Goal: Task Accomplishment & Management: Use online tool/utility

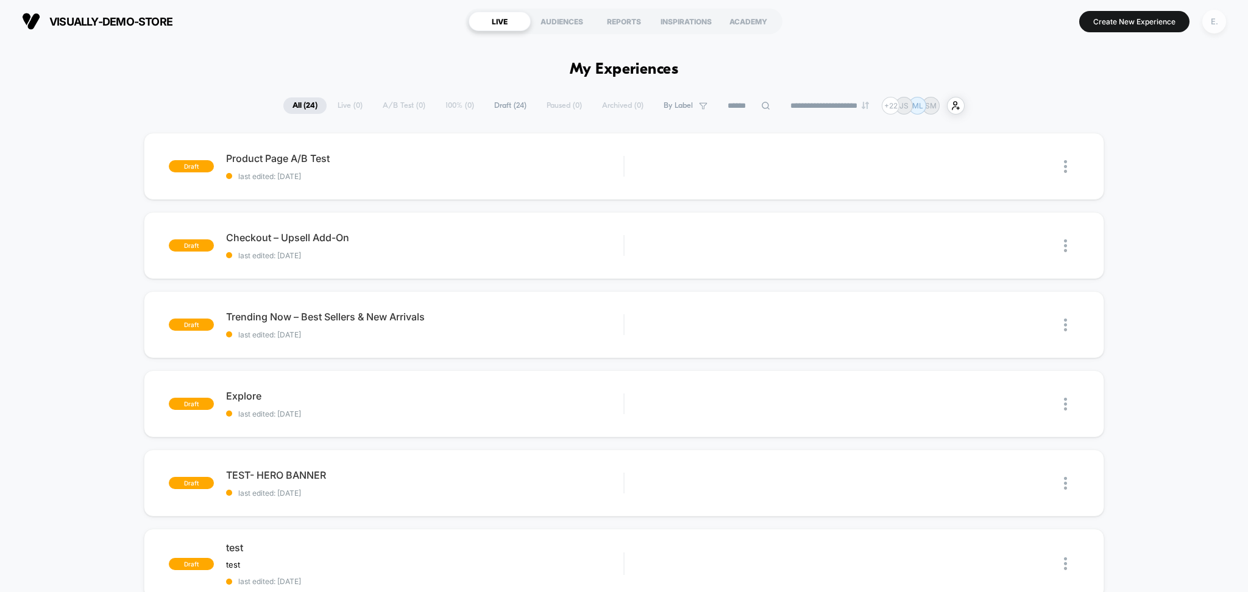
click at [1214, 17] on div "E." at bounding box center [1214, 22] width 24 height 24
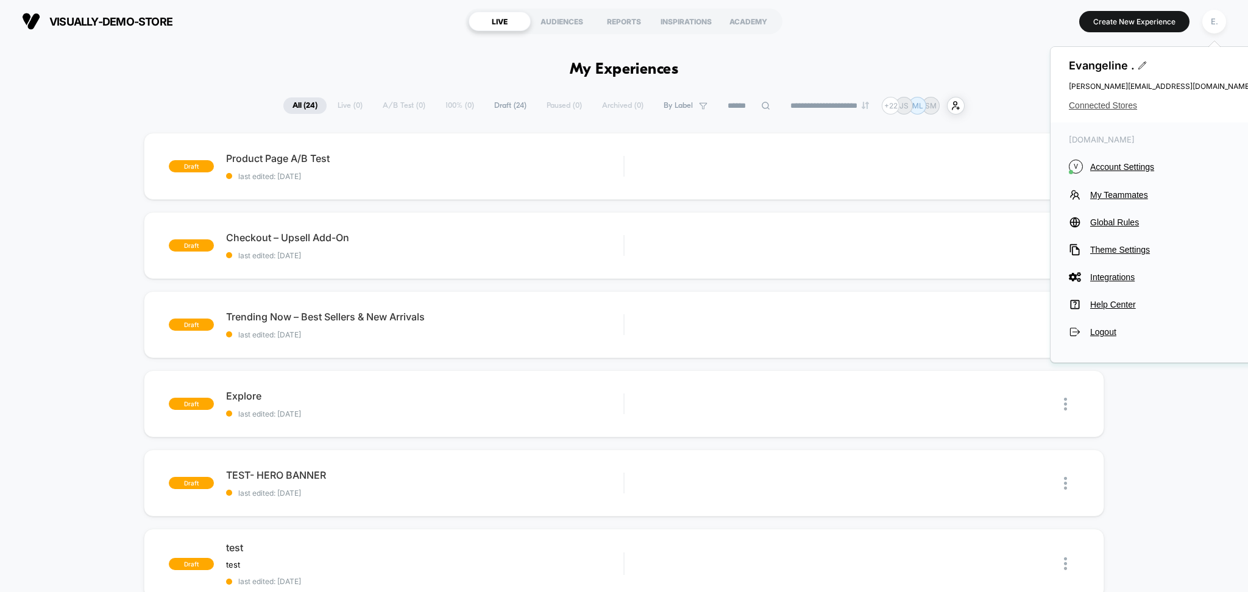
click at [1080, 105] on span "Connected Stores" at bounding box center [1160, 106] width 183 height 10
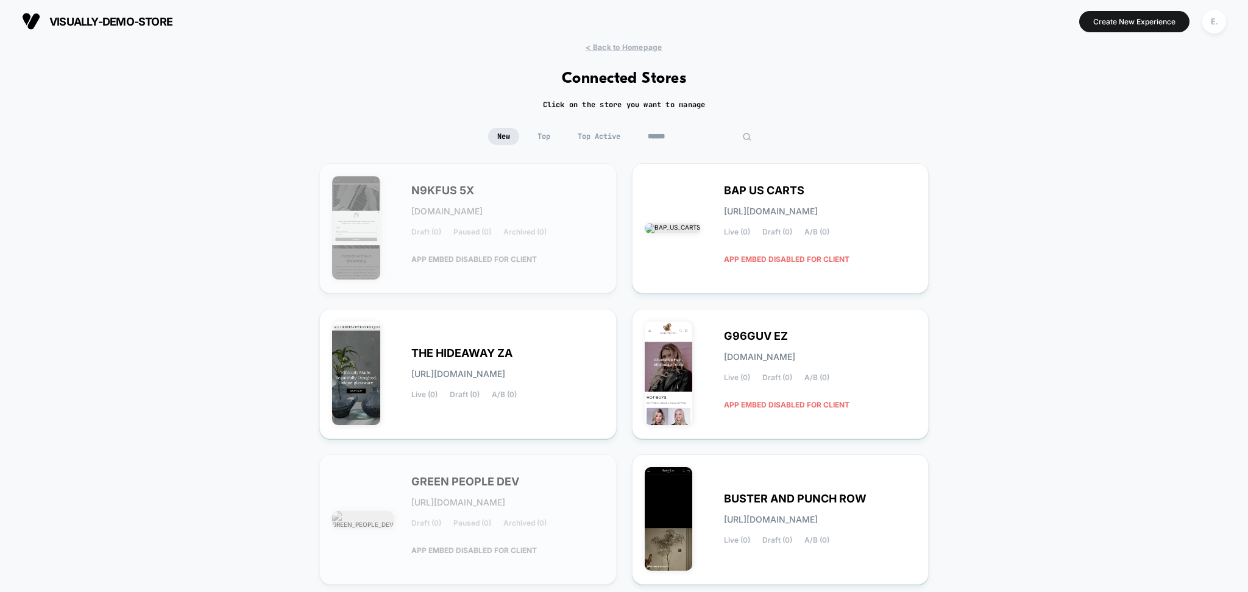
click at [695, 138] on input at bounding box center [700, 136] width 122 height 17
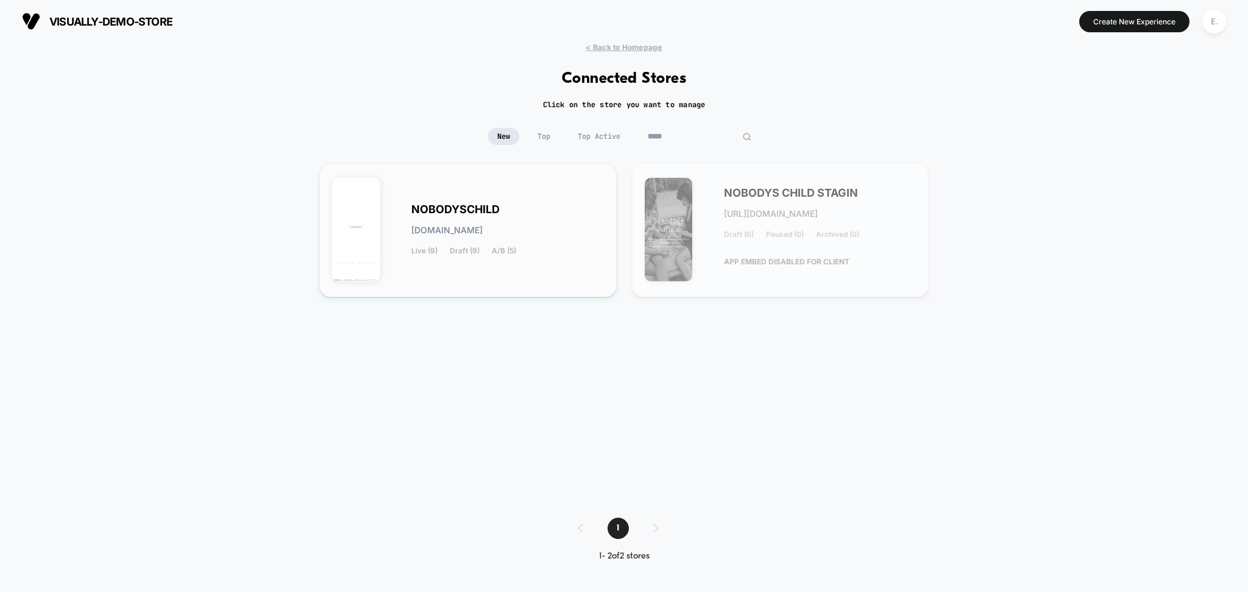
type input "*****"
click at [585, 216] on div "NOBODYSCHILD nobodyschild.myshopify.com Live (9) Draft (9) A/B (5)" at bounding box center [507, 230] width 193 height 50
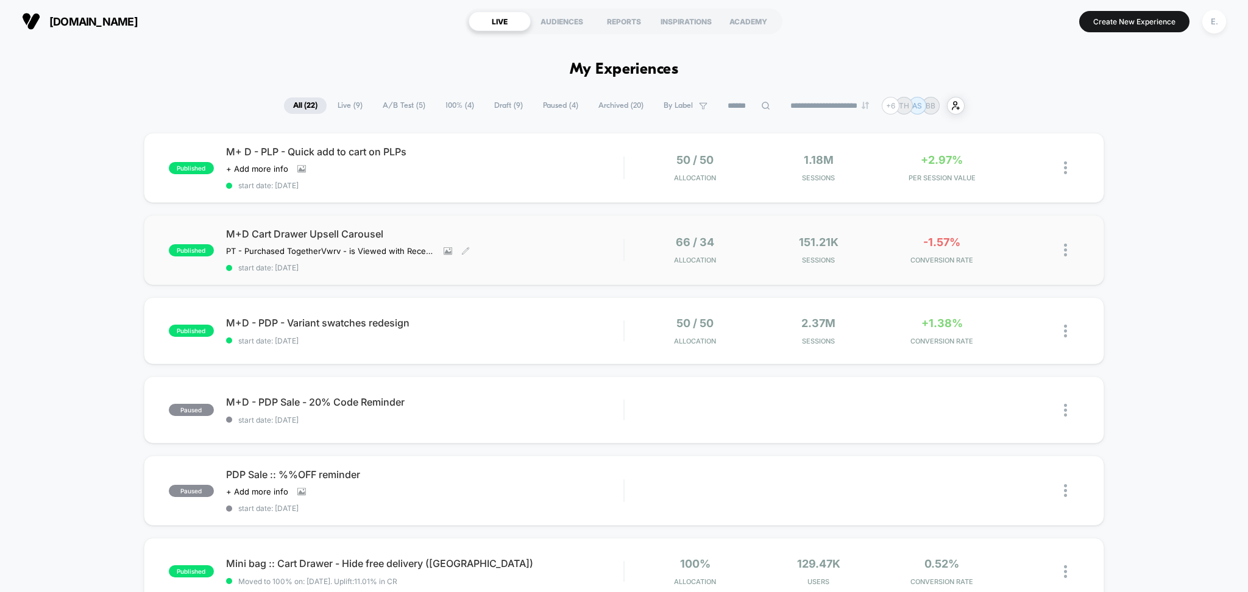
click at [578, 250] on div "M+D Cart Drawer Upsell Carousel PT - Purchased Together Vwrv - is Viewed with R…" at bounding box center [425, 250] width 398 height 44
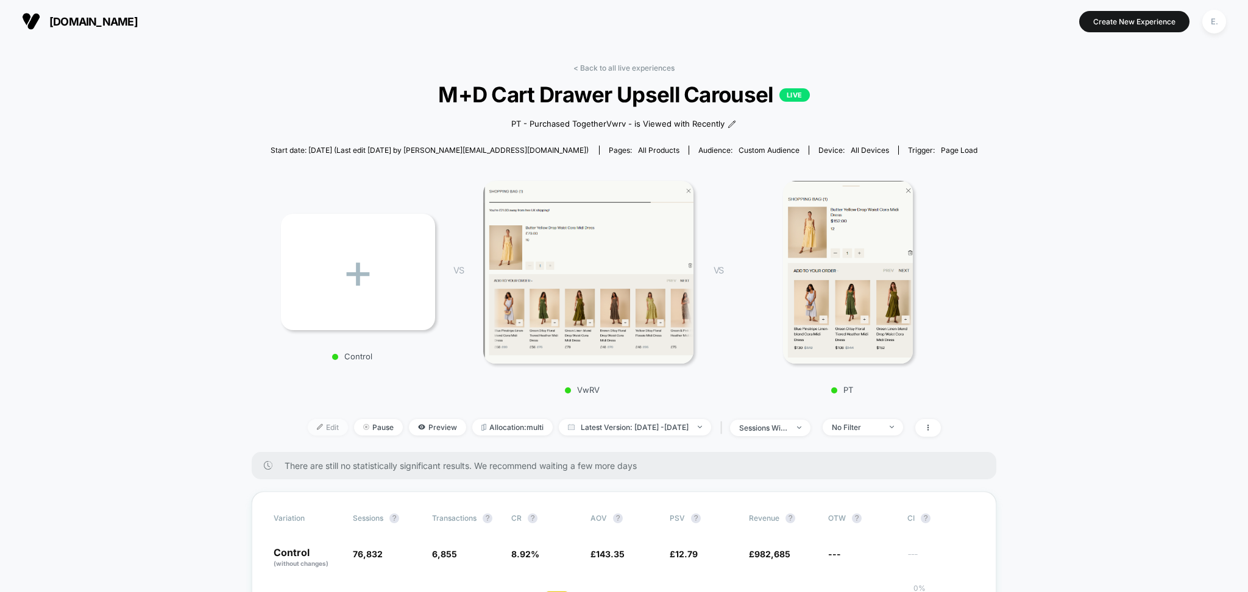
click at [308, 431] on span "Edit" at bounding box center [328, 427] width 40 height 16
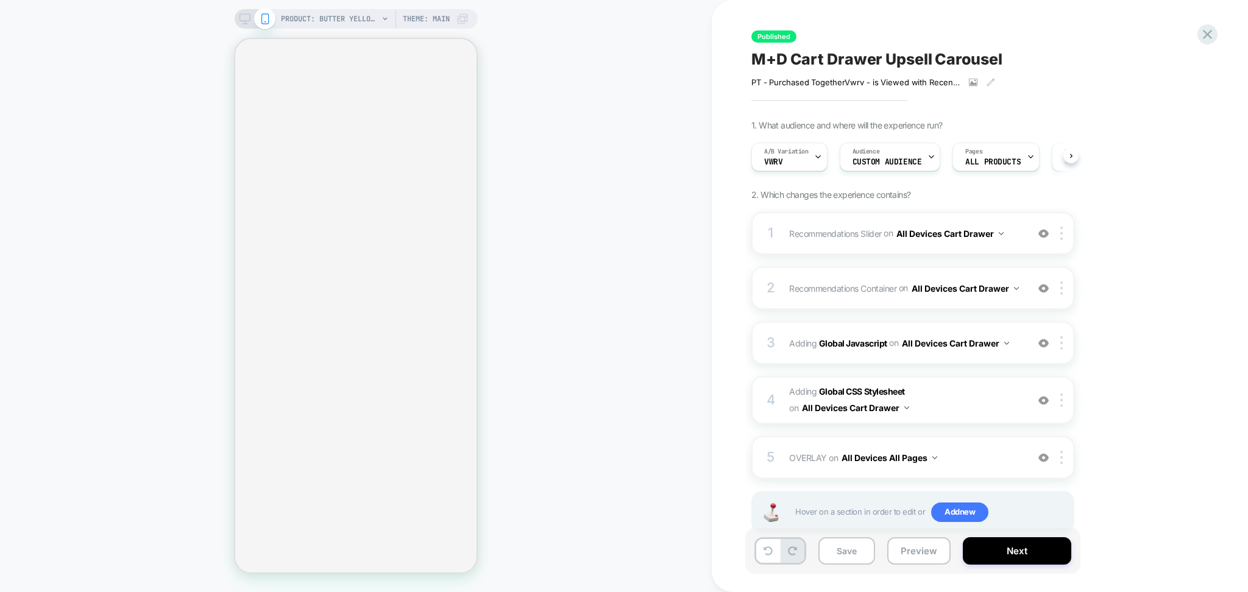
scroll to position [0, 1]
select select "**"
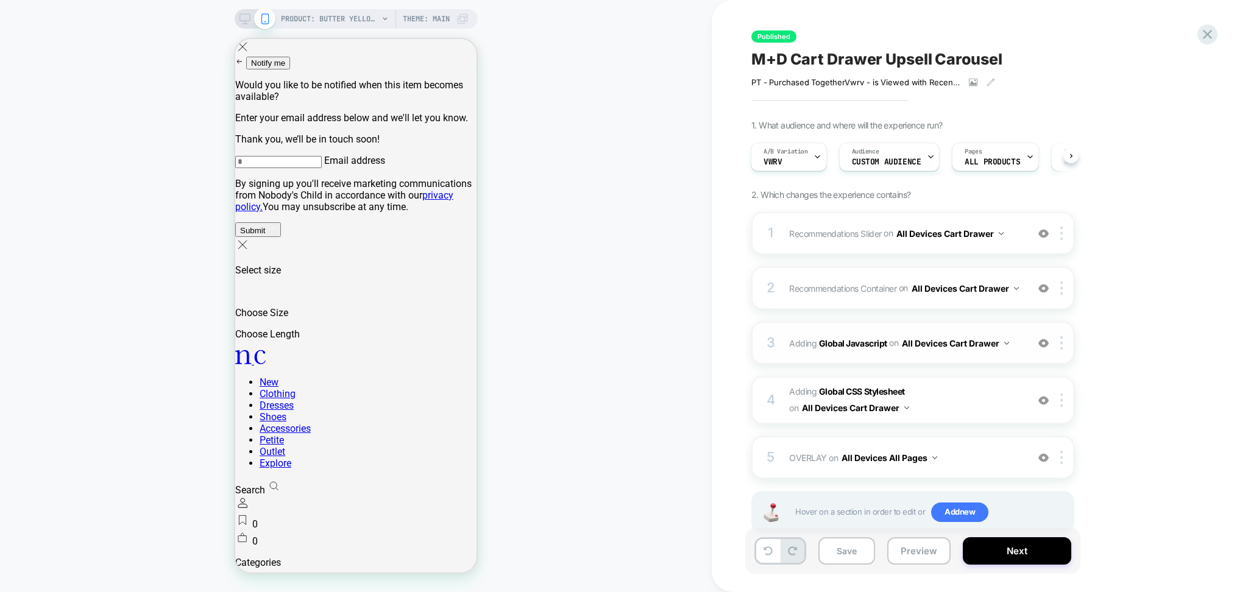
scroll to position [32, 0]
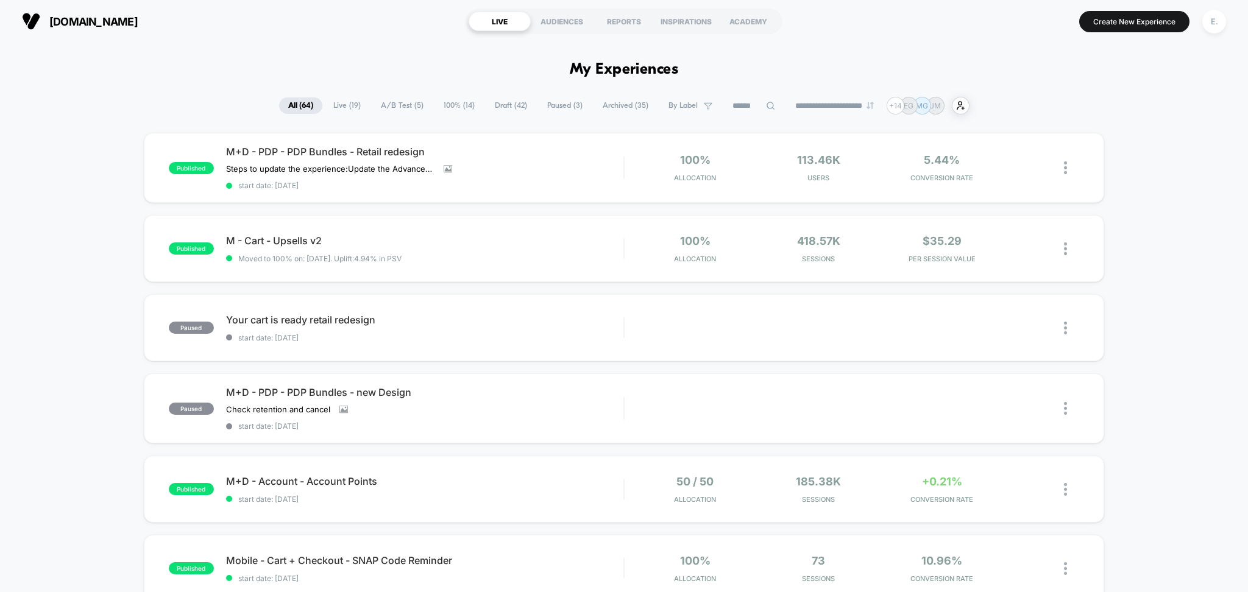
click at [503, 105] on span "Draft ( 42 )" at bounding box center [511, 105] width 51 height 16
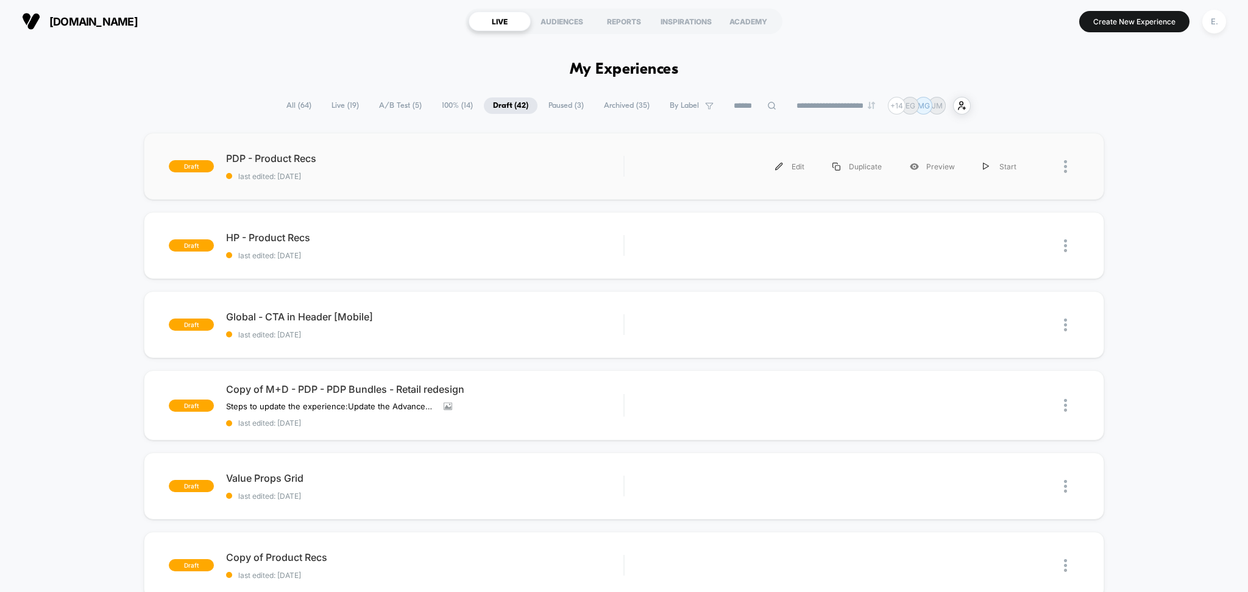
click at [420, 189] on div "draft PDP - Product Recs last edited: [DATE] Edit Duplicate Preview Start" at bounding box center [624, 166] width 961 height 67
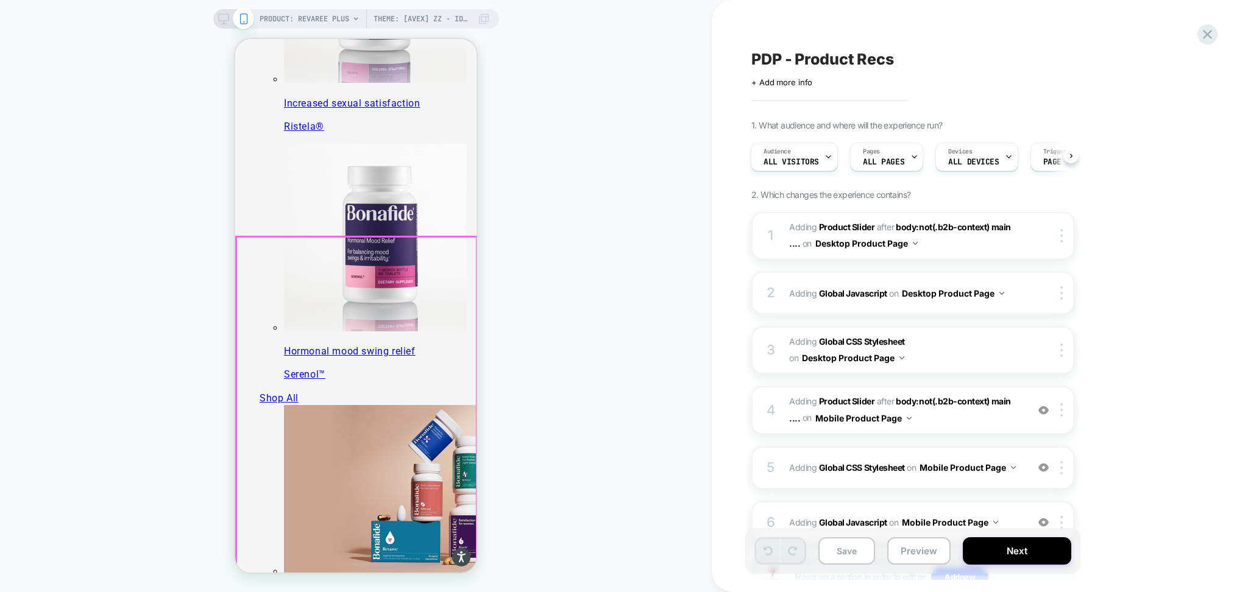
scroll to position [1219, 0]
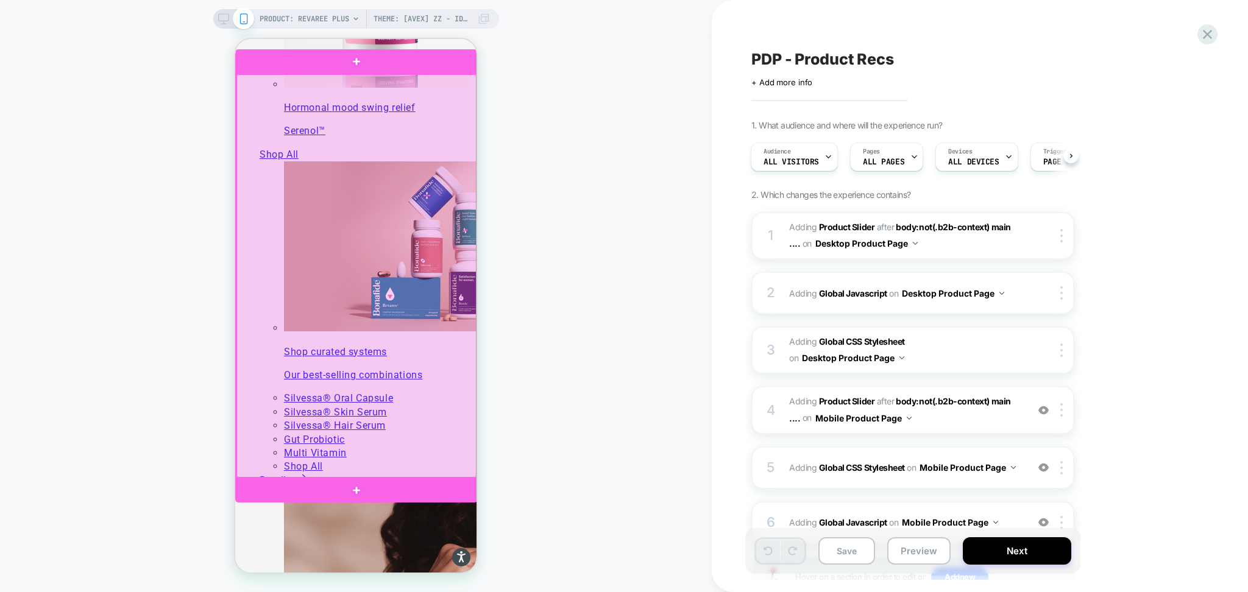
click at [399, 328] on div at bounding box center [356, 275] width 240 height 403
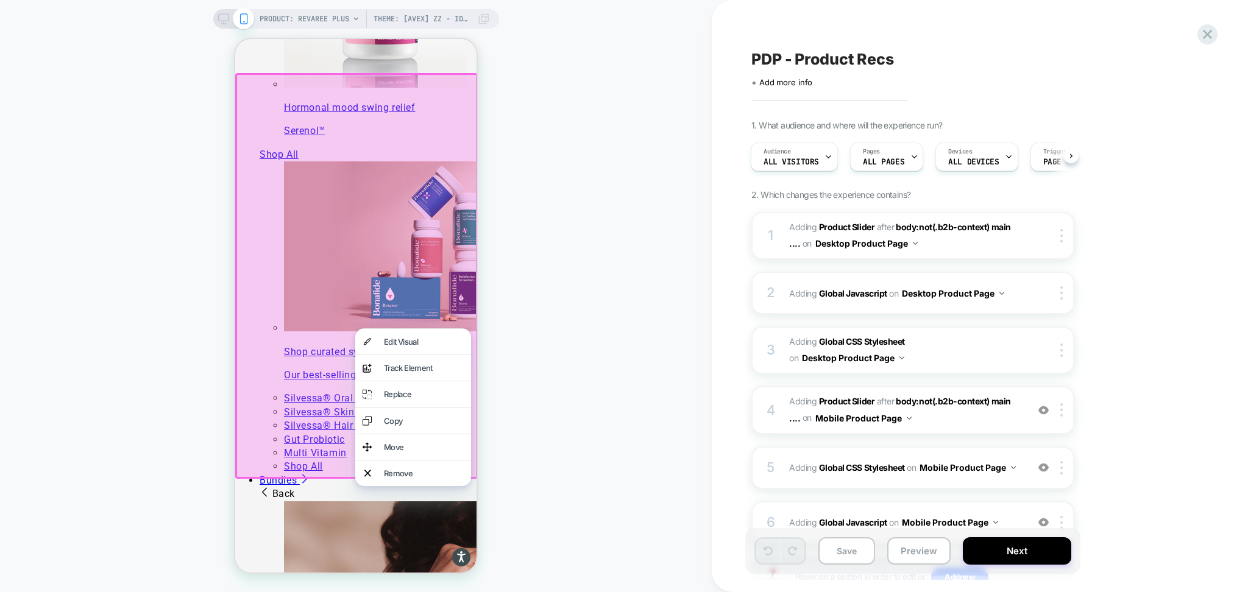
click at [550, 228] on div "PRODUCT: Revaree Plus Theme: [AVEX] ZZ - Identify Users PRODUCT: Revaree Plus T…" at bounding box center [356, 296] width 712 height 568
click at [668, 288] on div "PRODUCT: Revaree Plus Theme: [AVEX] ZZ - Identify Users PRODUCT: Revaree Plus T…" at bounding box center [356, 296] width 712 height 568
click at [597, 447] on div "PRODUCT: Revaree Plus Theme: [AVEX] ZZ - Identify Users PRODUCT: Revaree Plus T…" at bounding box center [356, 296] width 712 height 568
click at [141, 491] on div "PRODUCT: Revaree Plus Theme: [AVEX] ZZ - Identify Users PRODUCT: Revaree Plus T…" at bounding box center [356, 296] width 712 height 568
click at [265, 478] on div at bounding box center [356, 276] width 243 height 406
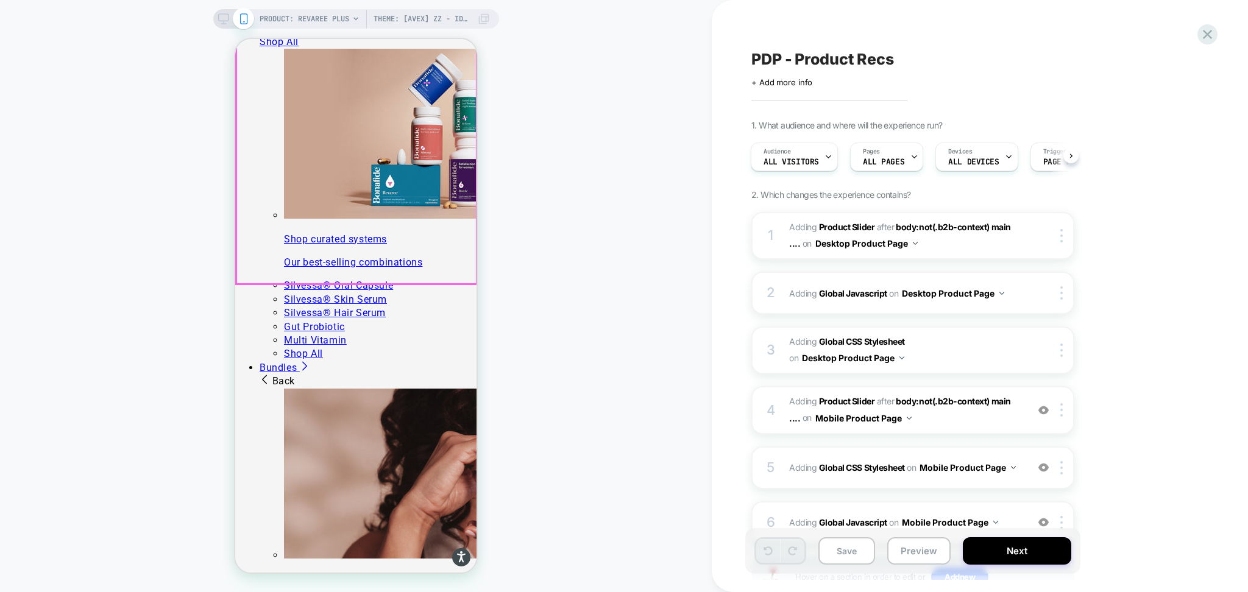
scroll to position [1462, 0]
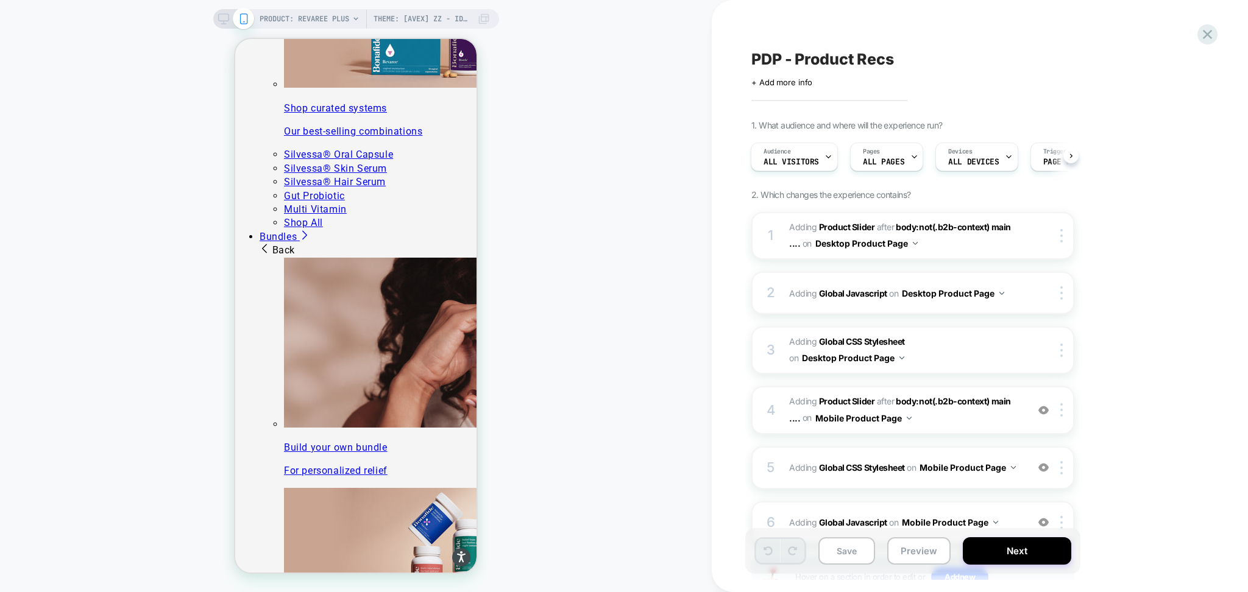
click at [862, 61] on span "PDP - Product Recs" at bounding box center [822, 59] width 143 height 18
click at [832, 60] on textarea "**********" at bounding box center [791, 59] width 81 height 19
